Goal: Task Accomplishment & Management: Manage account settings

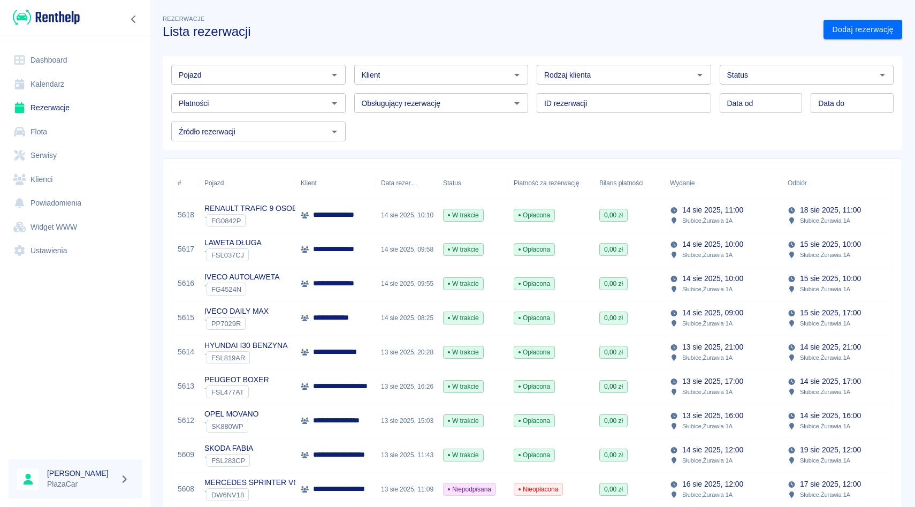
click at [89, 131] on link "Flota" at bounding box center [75, 132] width 133 height 24
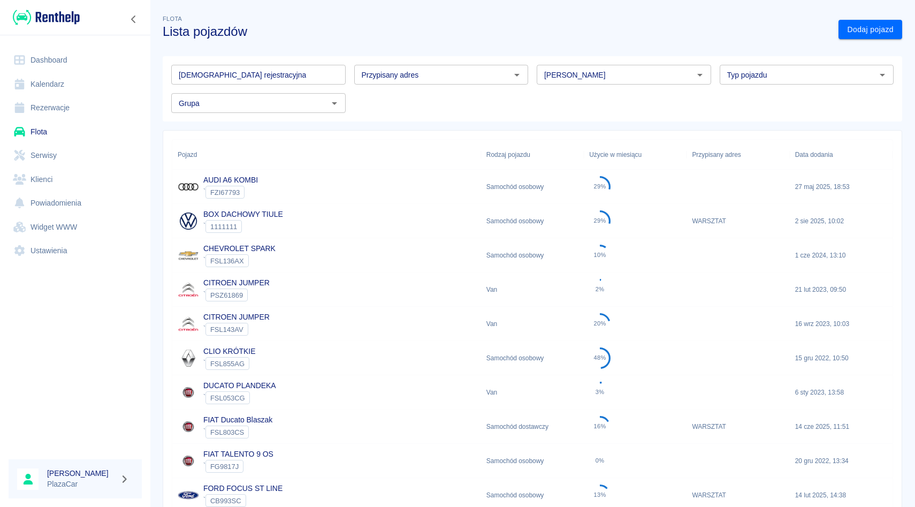
click at [586, 76] on input "[PERSON_NAME]" at bounding box center [615, 74] width 150 height 13
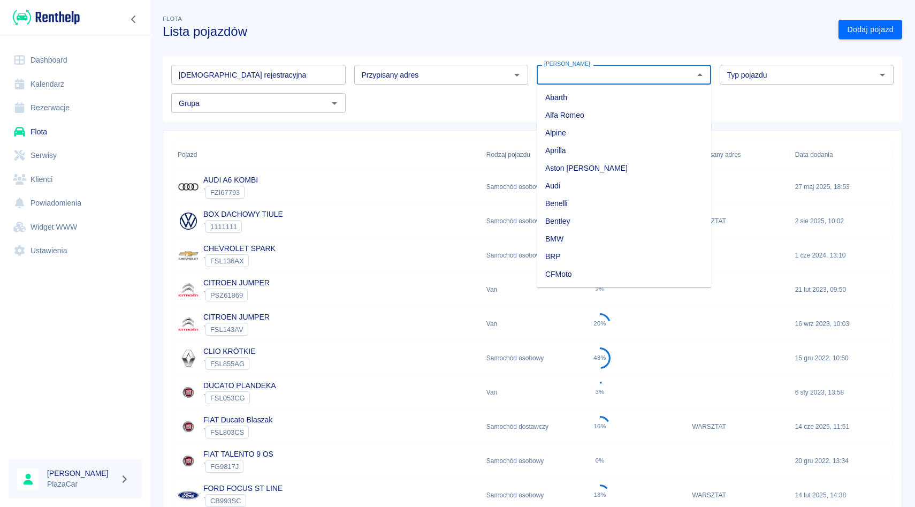
type input "M"
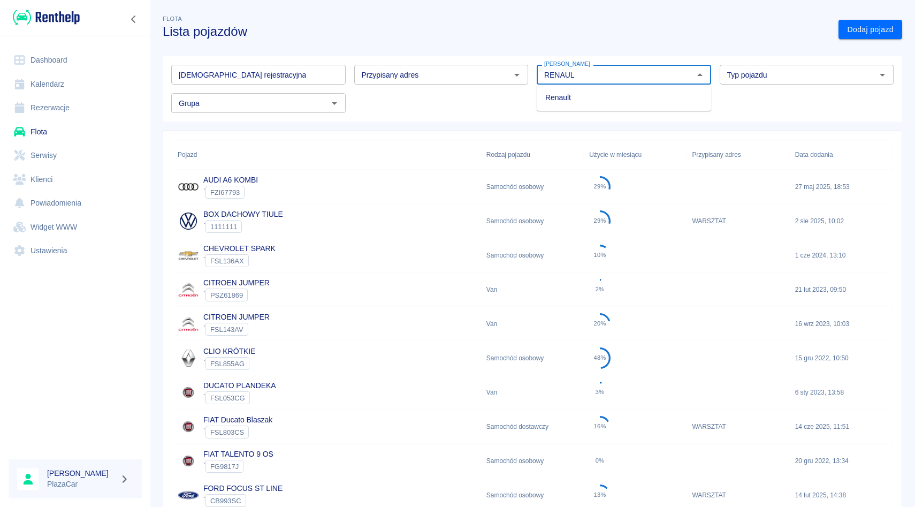
click at [581, 95] on li "Renault" at bounding box center [624, 98] width 175 height 18
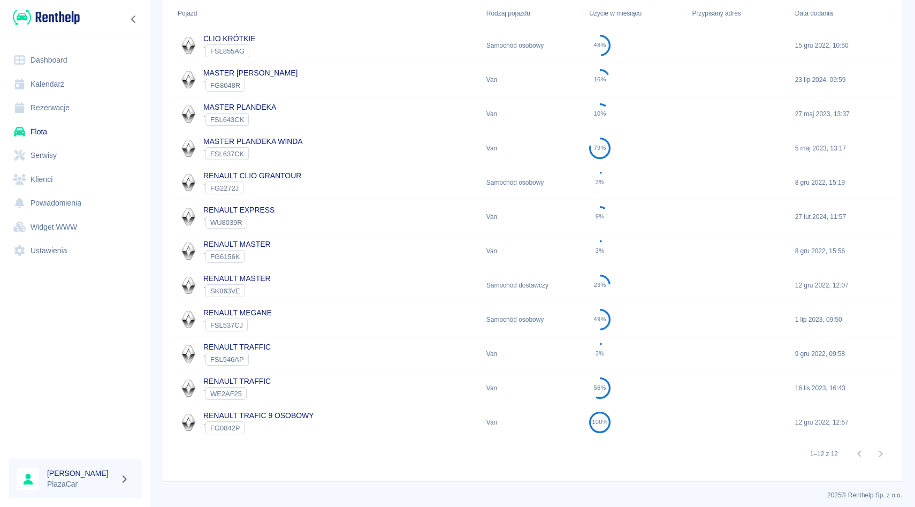
scroll to position [147, 0]
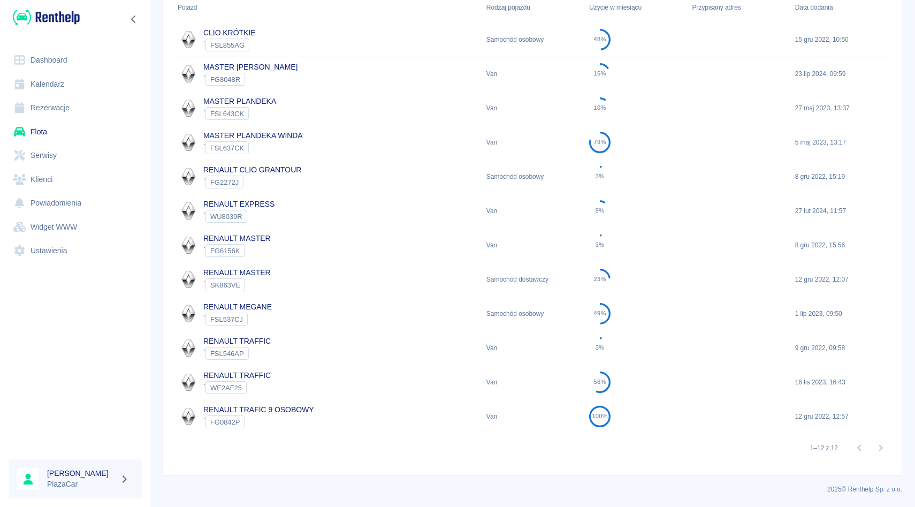
type input "Renault"
click at [267, 322] on div "` FSL537CJ" at bounding box center [237, 319] width 69 height 13
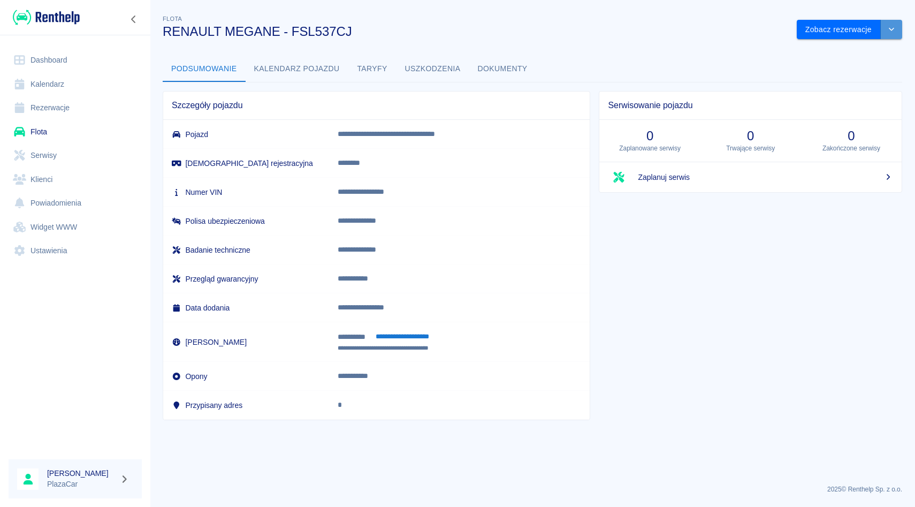
click at [890, 27] on icon "drop-down" at bounding box center [892, 29] width 9 height 7
click at [858, 39] on ul "Zaktualizuj dane pojazdu Usuń pojazd" at bounding box center [850, 61] width 100 height 44
click at [858, 48] on li "Zaktualizuj dane pojazdu" at bounding box center [850, 52] width 100 height 18
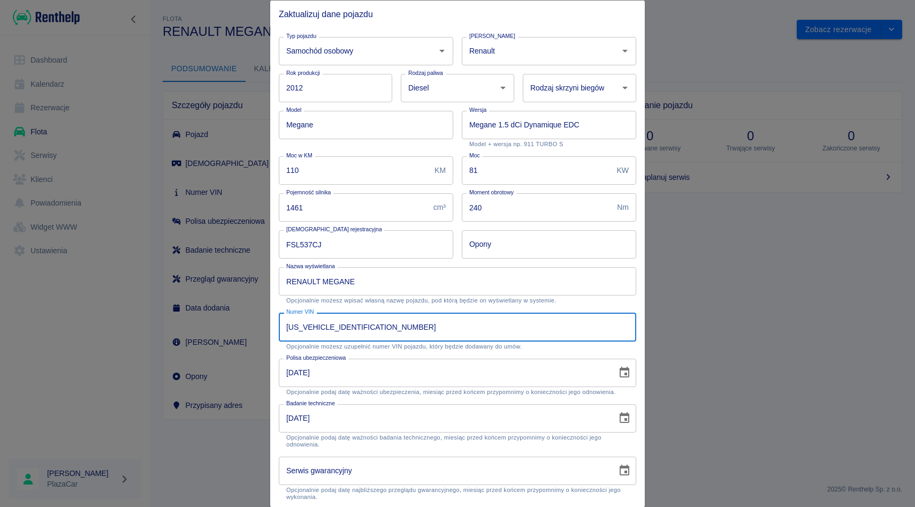
drag, startPoint x: 289, startPoint y: 323, endPoint x: 362, endPoint y: 330, distance: 74.2
click at [362, 330] on input "[US_VEHICLE_IDENTIFICATION_NUMBER]" at bounding box center [458, 327] width 358 height 28
